Goal: Check status: Check status

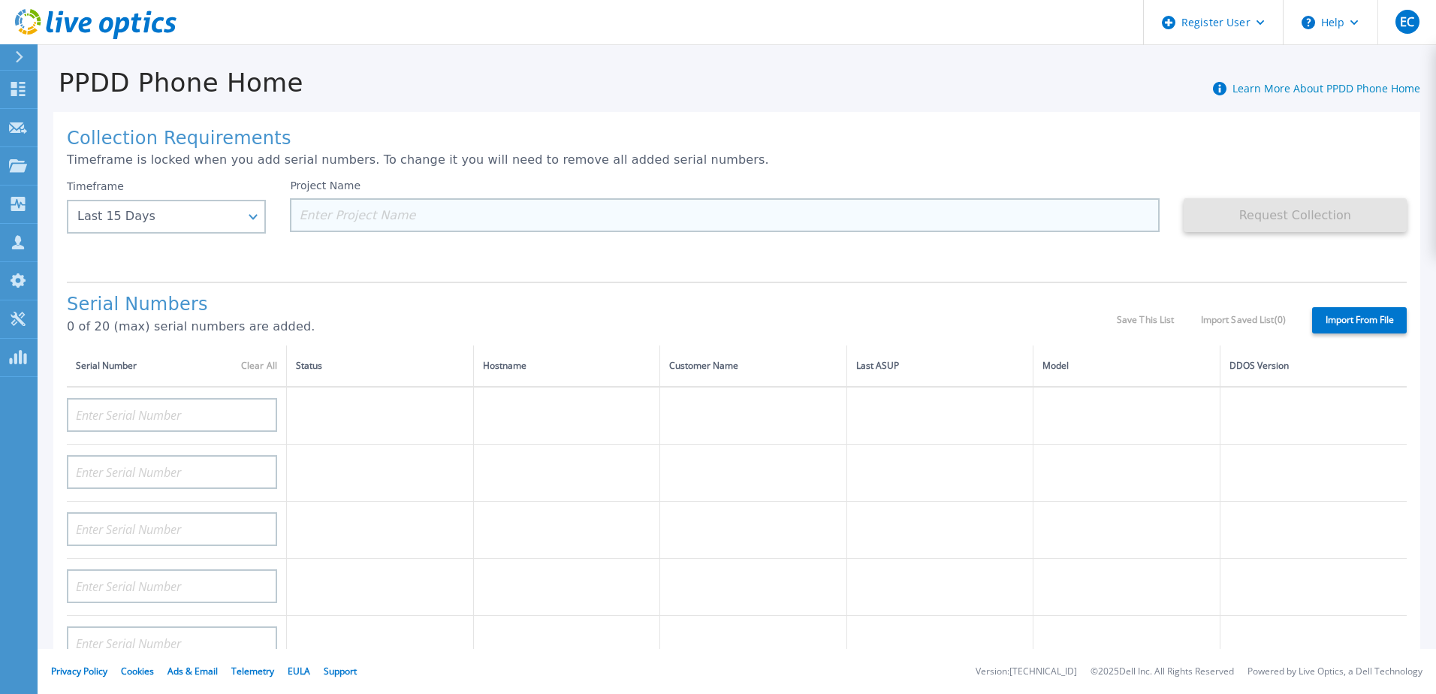
click at [434, 215] on input at bounding box center [724, 215] width 869 height 34
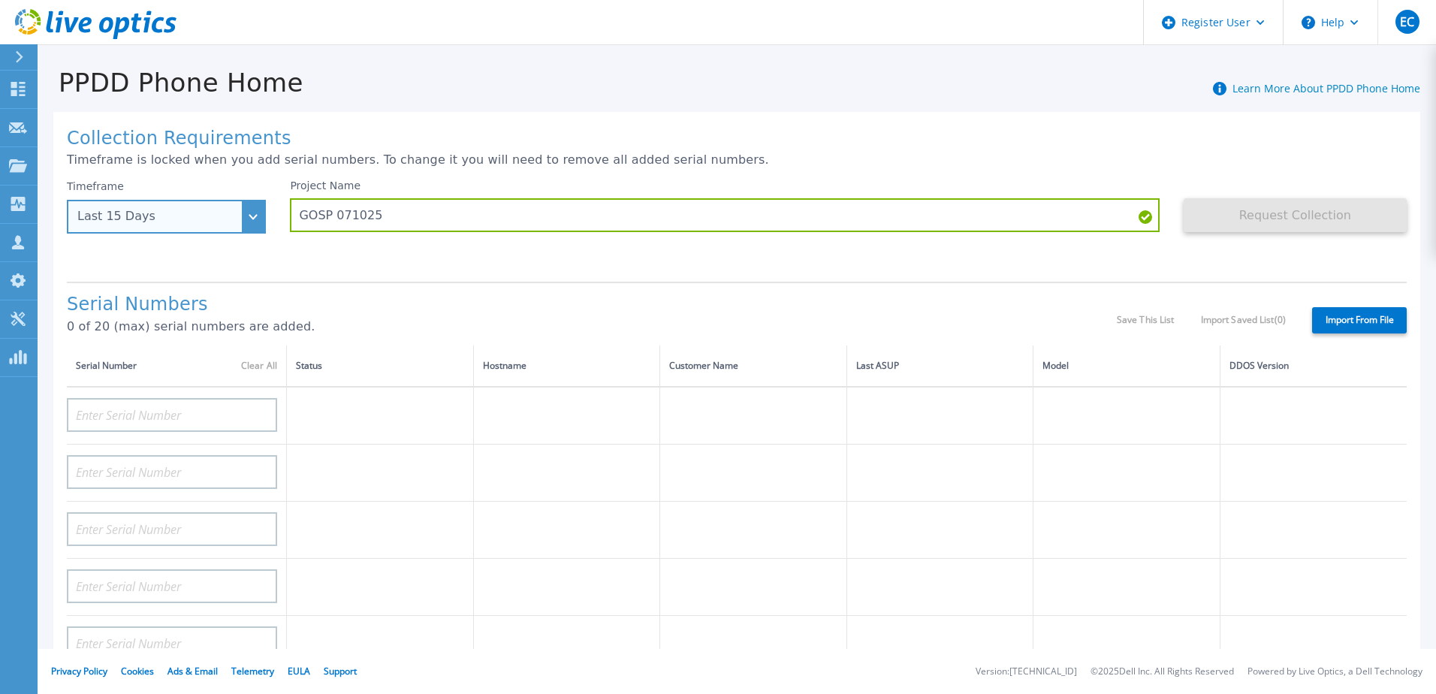
click at [248, 210] on div "Last 15 Days" at bounding box center [166, 217] width 199 height 34
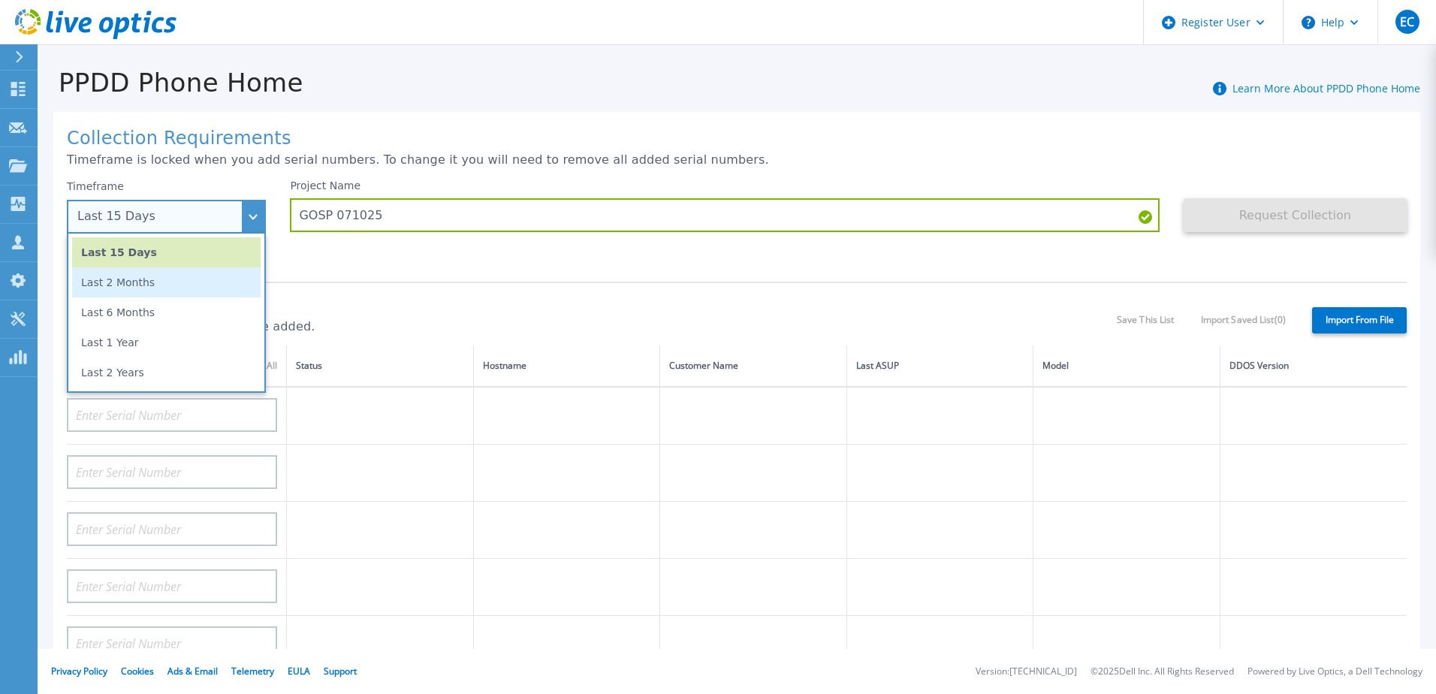
click at [209, 275] on li "Last 2 Months" at bounding box center [166, 282] width 188 height 30
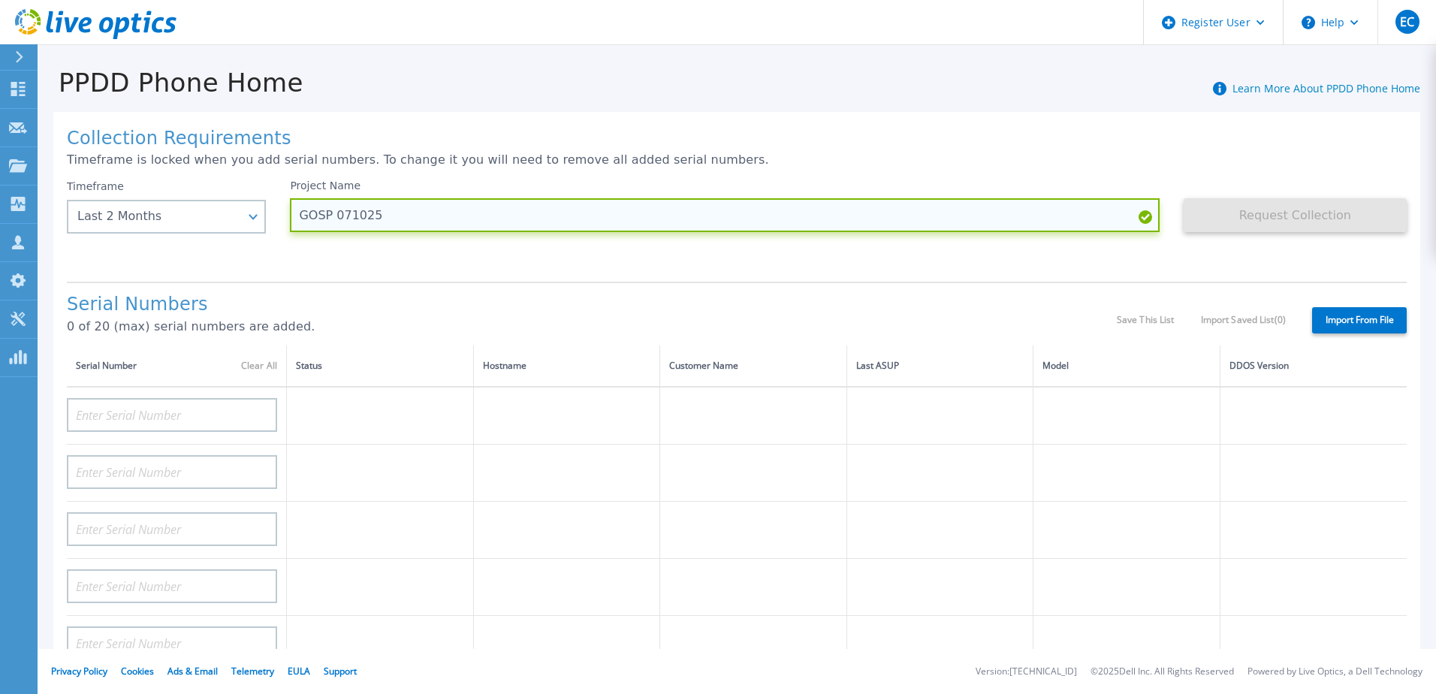
click at [400, 211] on input "GOSP 071025" at bounding box center [724, 215] width 869 height 34
type input "GOSP 071025 2 months"
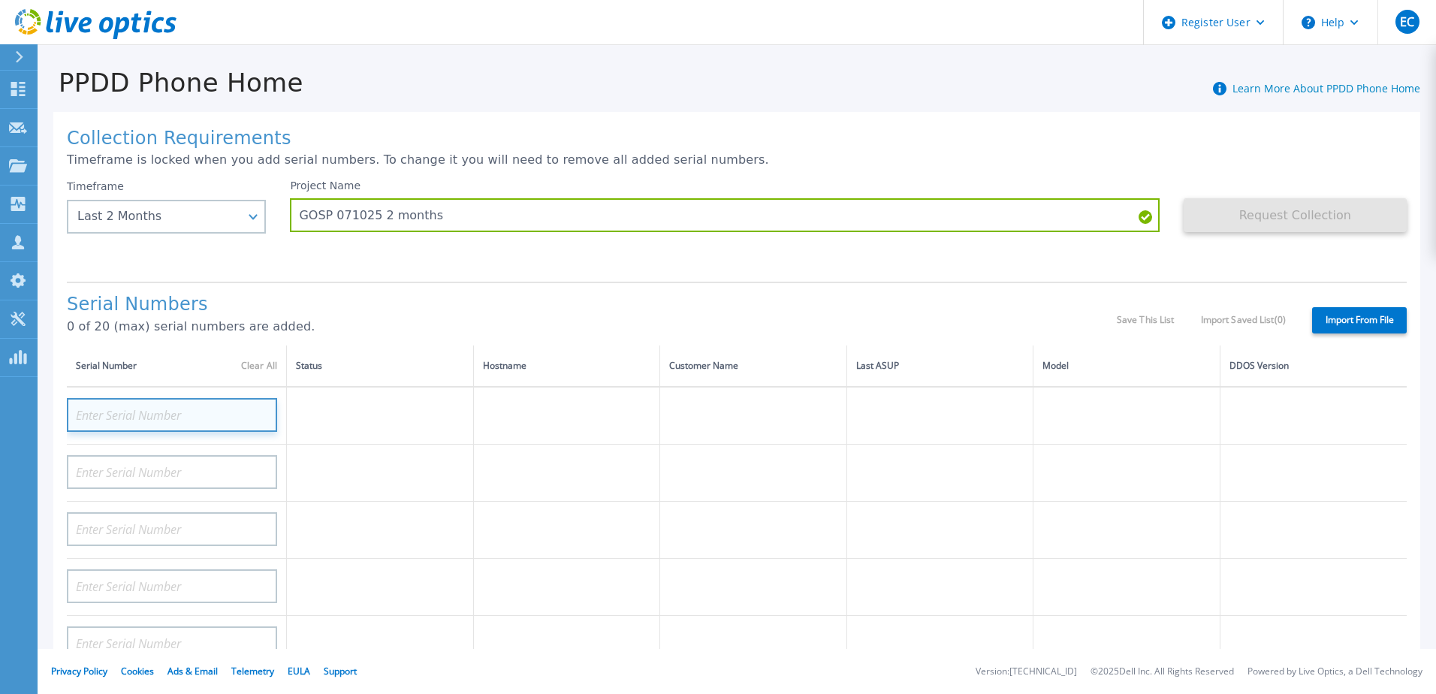
click at [219, 415] on input at bounding box center [172, 415] width 210 height 34
paste input "CRK00244317710"
type input "CRK00244317710"
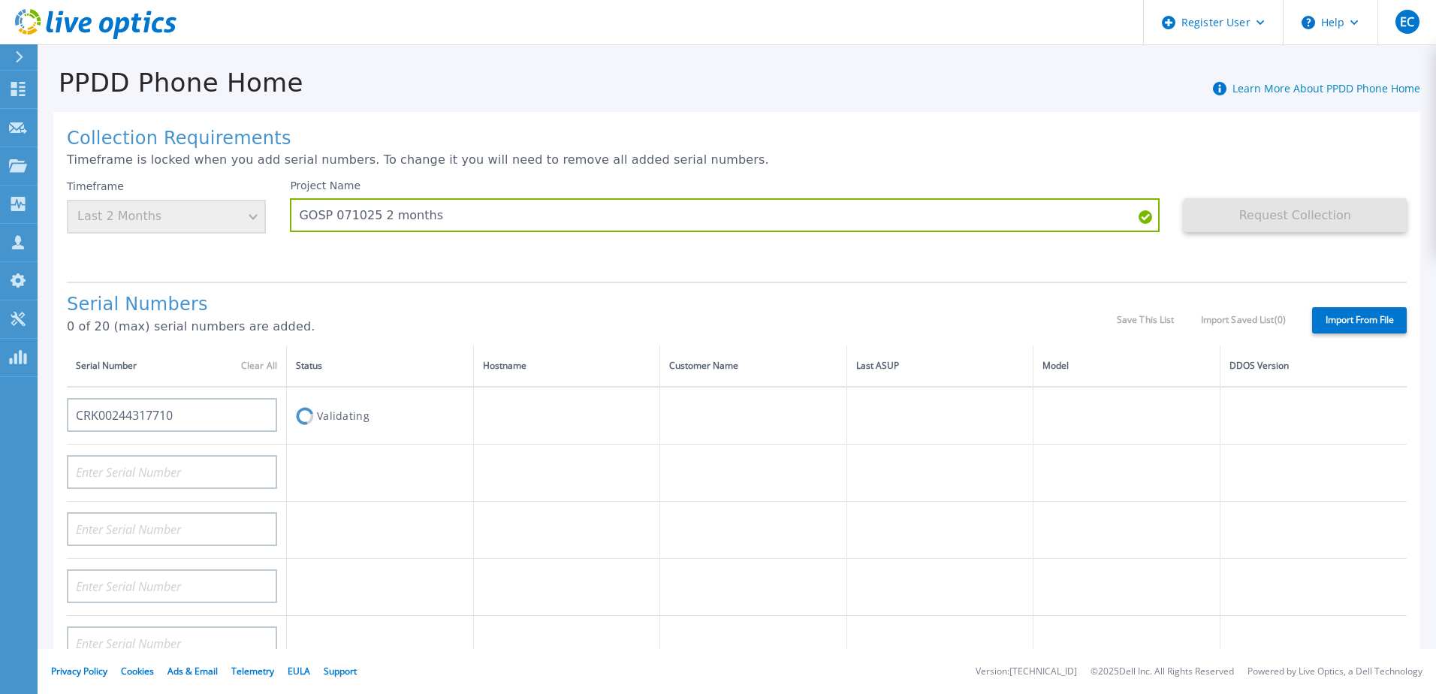
click at [441, 304] on h1 "Serial Numbers" at bounding box center [592, 304] width 1050 height 21
click at [574, 49] on div "PPDD Phone Home Learn More About PPDD Phone Home Collection Requirements Timefr…" at bounding box center [737, 317] width 1398 height 542
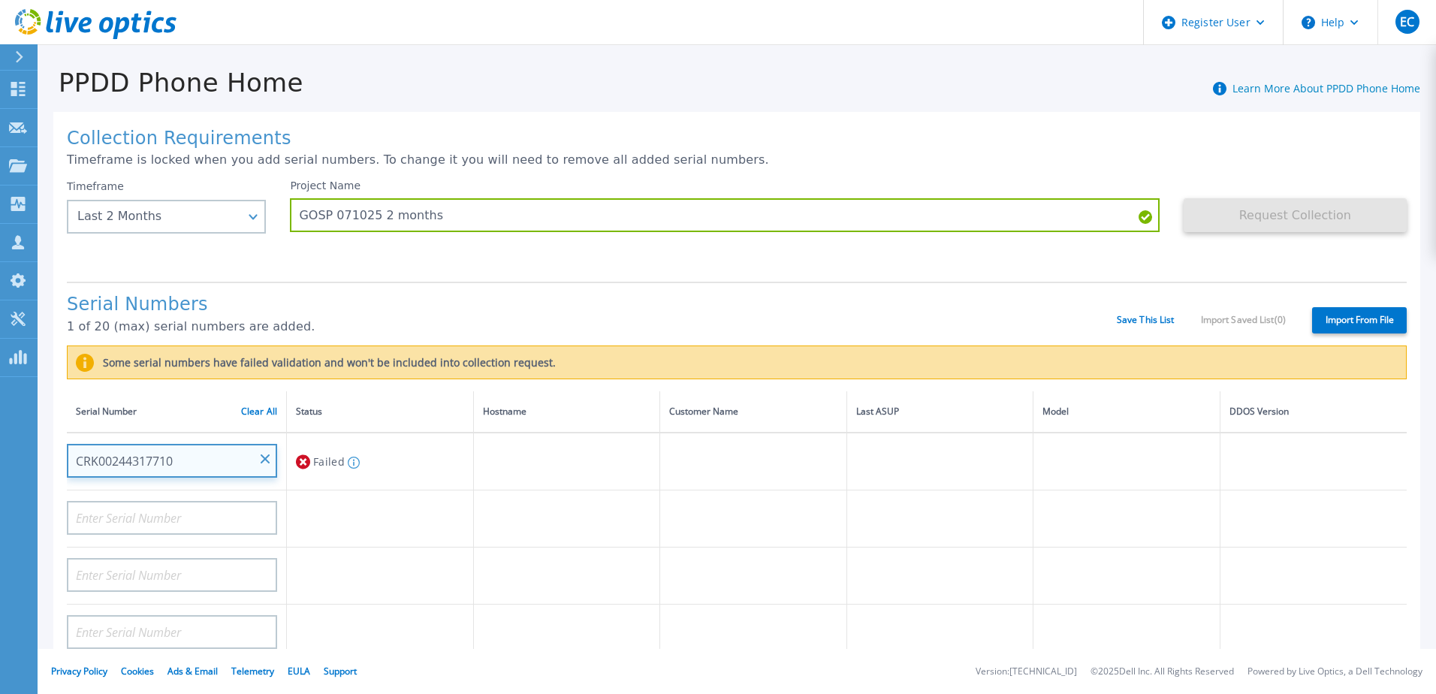
click at [179, 460] on input "CRK00244317710" at bounding box center [172, 461] width 210 height 34
drag, startPoint x: 182, startPoint y: 460, endPoint x: 36, endPoint y: 465, distance: 145.7
click at [36, 465] on div "Dashboard Dashboard Request Capture Request Capture Projects Projects Search Pr…" at bounding box center [718, 347] width 1436 height 694
click at [530, 647] on td at bounding box center [566, 632] width 187 height 57
